Goal: Task Accomplishment & Management: Manage account settings

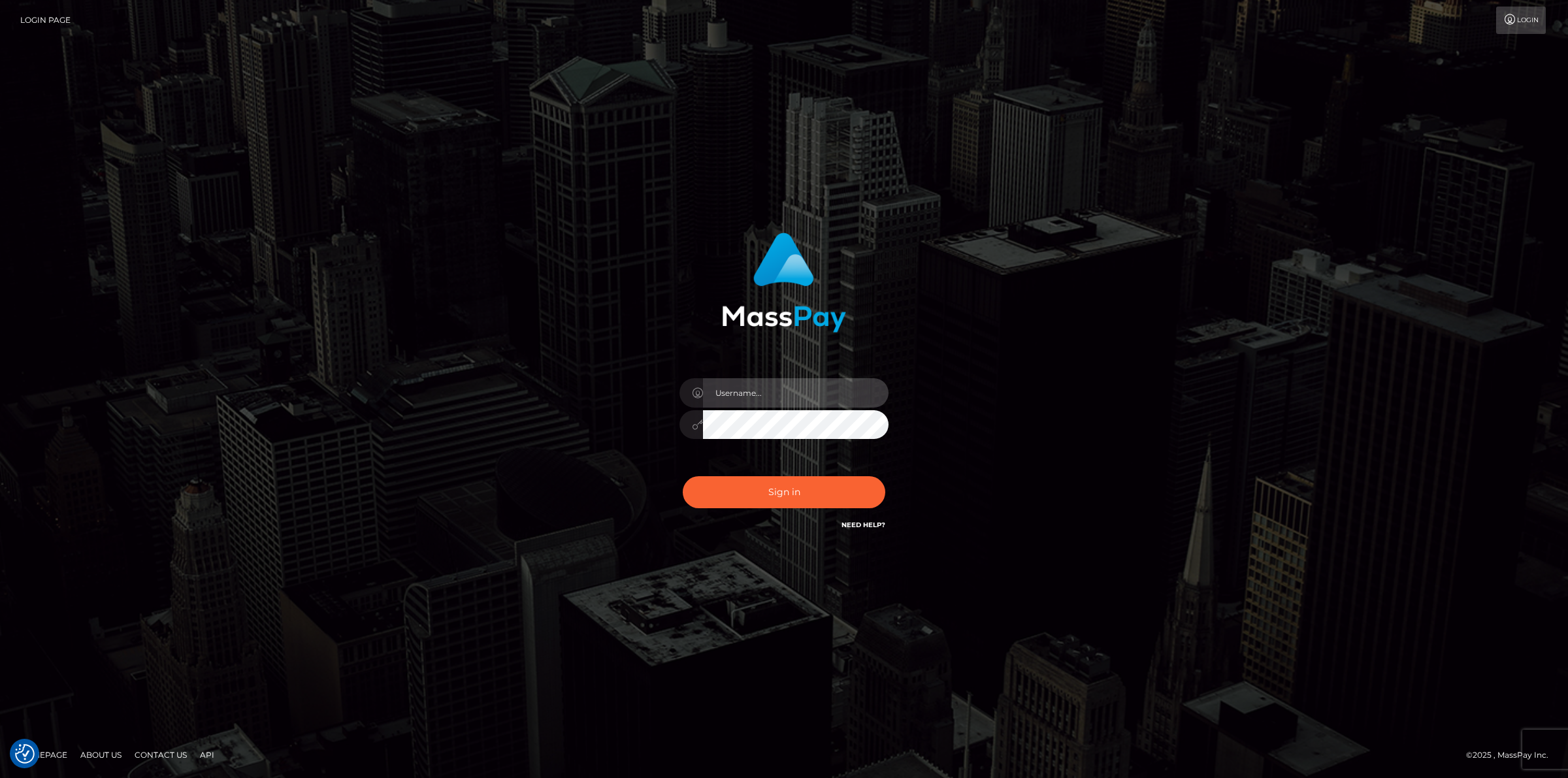
click at [769, 390] on input "text" at bounding box center [796, 393] width 186 height 30
type input "jsmith"
drag, startPoint x: 655, startPoint y: 602, endPoint x: 712, endPoint y: 536, distance: 87.2
click at [655, 602] on div "jsmith Sign in" at bounding box center [784, 389] width 1568 height 529
click at [752, 498] on button "Sign in" at bounding box center [784, 492] width 203 height 32
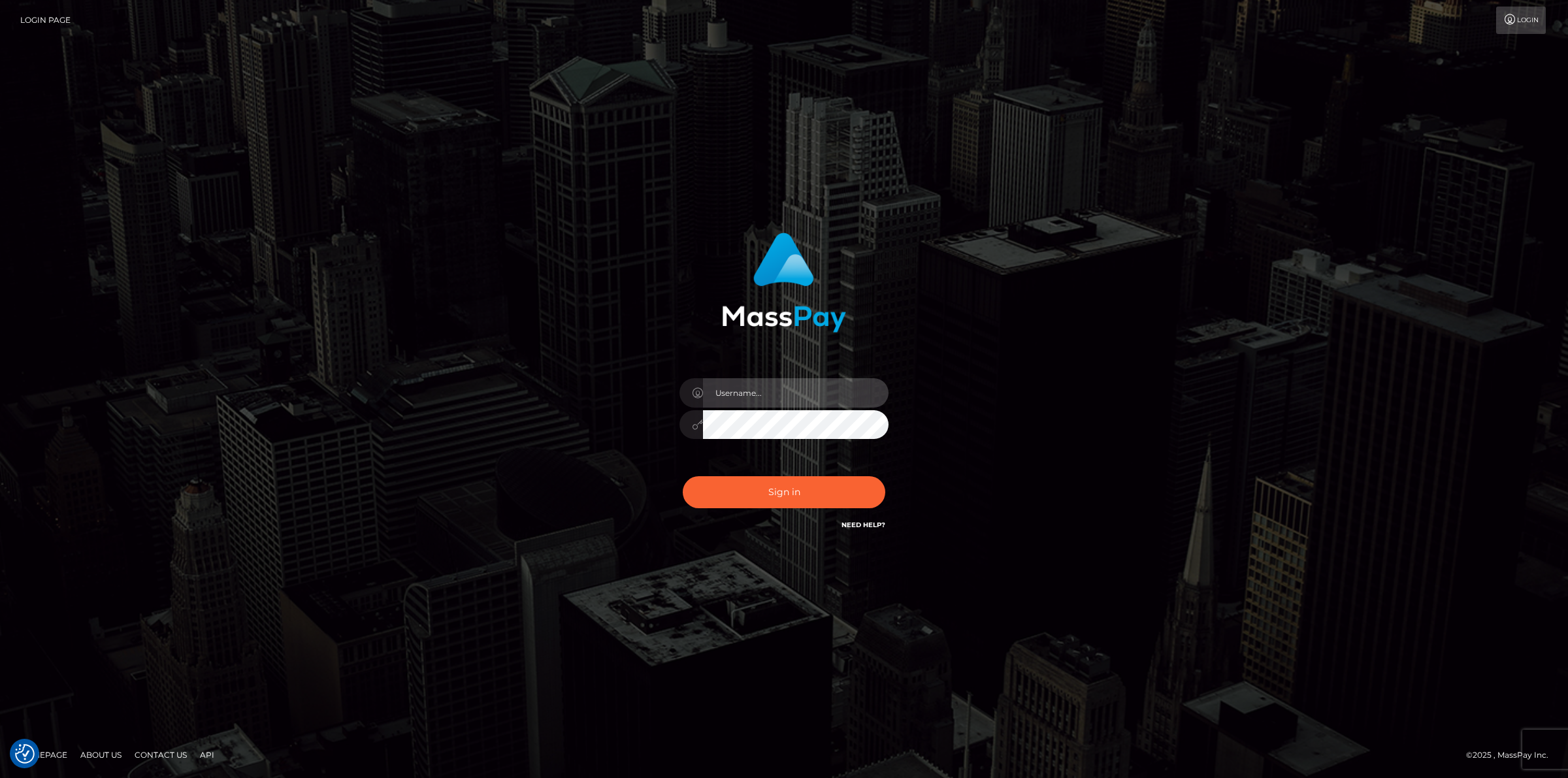
click at [772, 388] on input "text" at bounding box center [796, 393] width 186 height 30
type input "jsmith"
click at [683, 476] on button "Sign in" at bounding box center [784, 492] width 203 height 32
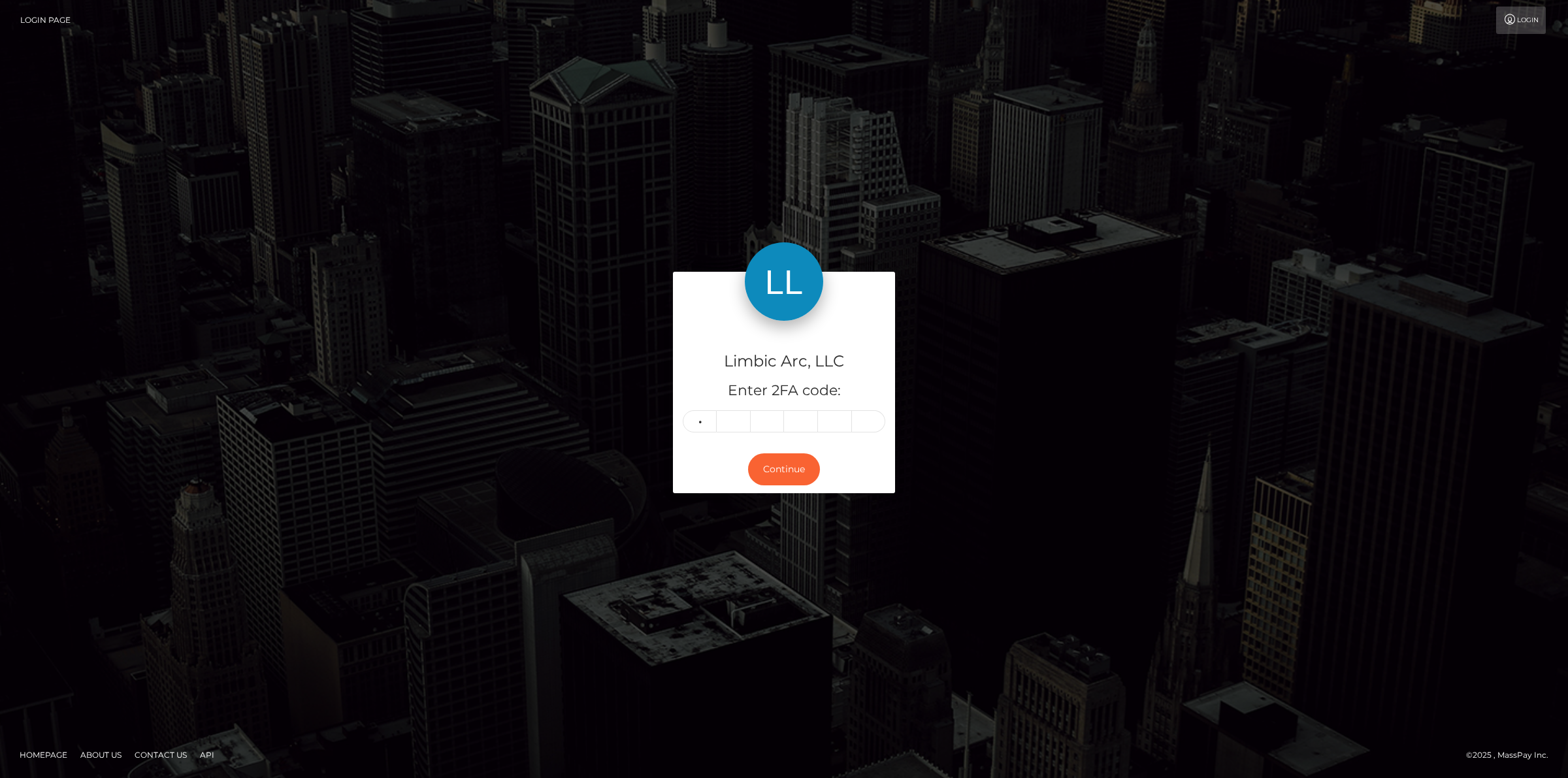
type input "6"
type input "4"
type input "1"
type input "5"
type input "4"
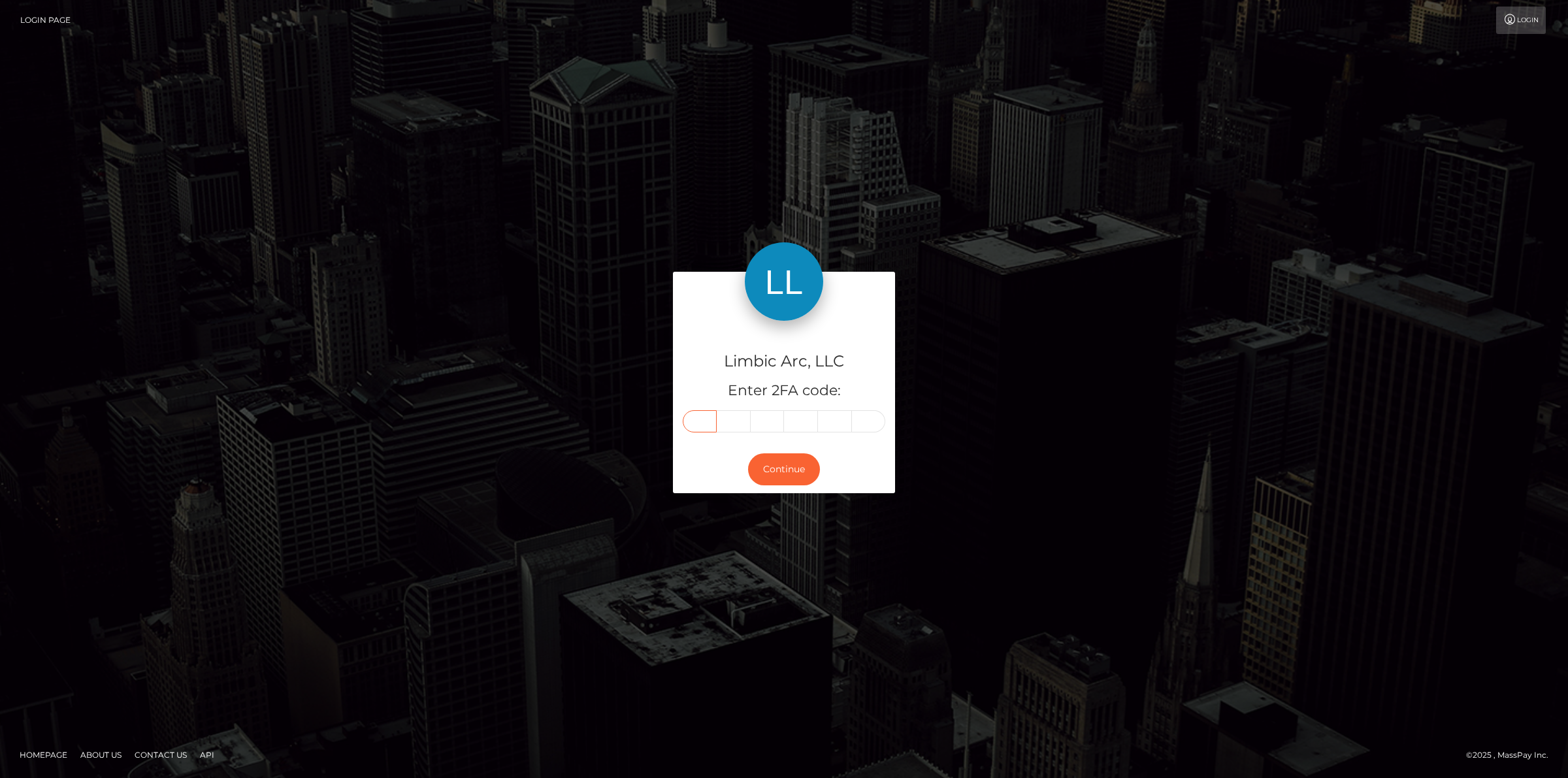
type input "6"
type input "4"
type input "6"
type input "1"
type input "5"
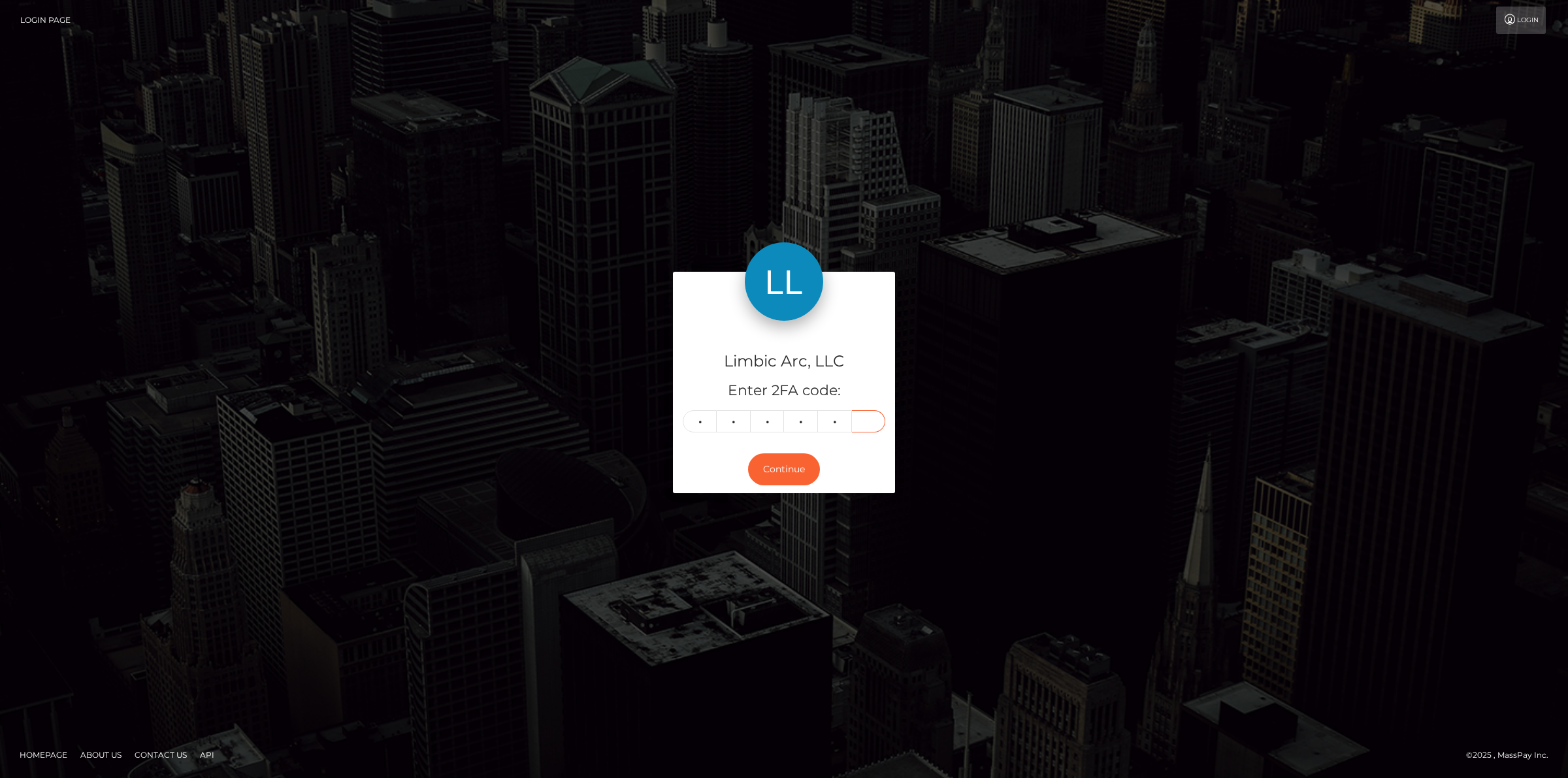
type input "4"
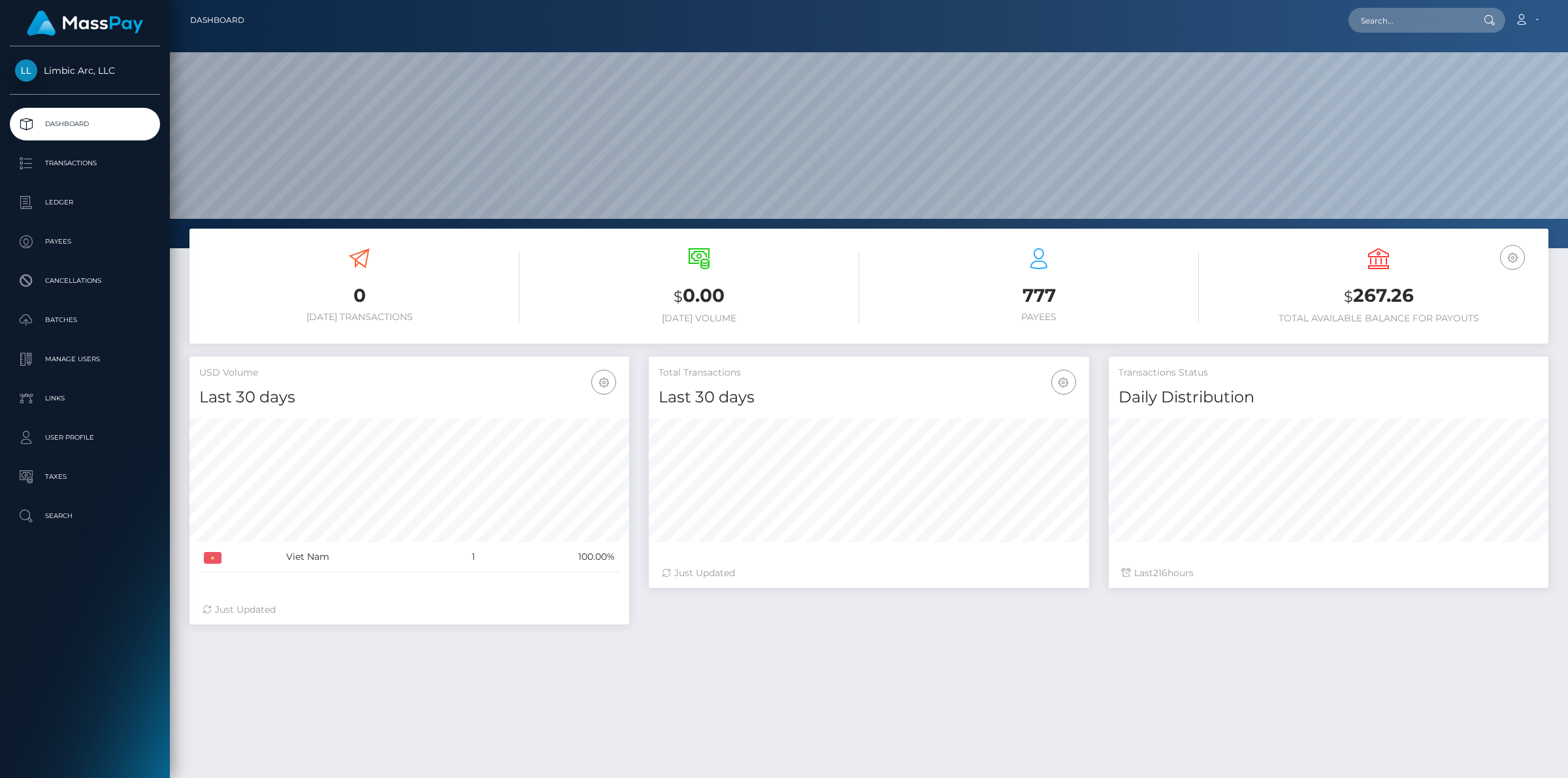
scroll to position [231, 439]
click at [67, 125] on p "Dashboard" at bounding box center [85, 124] width 140 height 20
